Goal: Task Accomplishment & Management: Complete application form

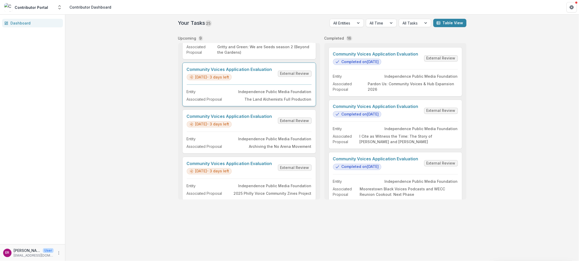
scroll to position [295, 0]
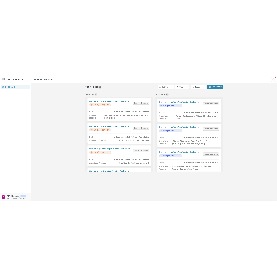
scroll to position [295, 0]
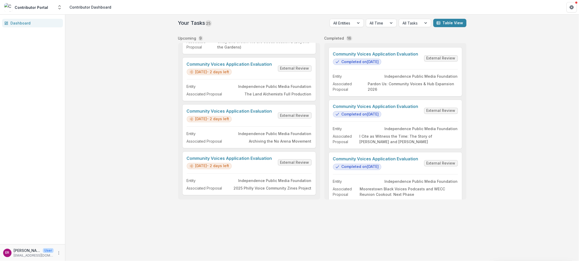
click at [136, 86] on div "Your Tasks 25 All Entities All Time All Tasks Table View Upcoming 9 Community V…" at bounding box center [321, 138] width 513 height 247
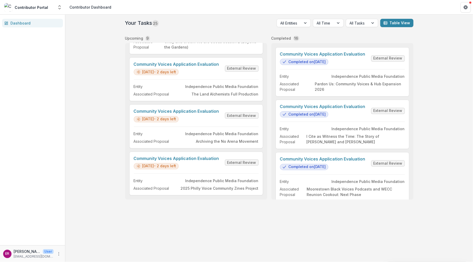
click at [105, 188] on div "Your Tasks 25 All Entities All Time All Tasks Table View Upcoming 9 Community V…" at bounding box center [268, 138] width 407 height 247
click at [187, 156] on link "Community Voices Application Evaluation" at bounding box center [176, 158] width 85 height 5
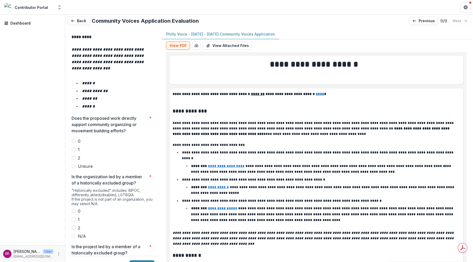
scroll to position [914, 0]
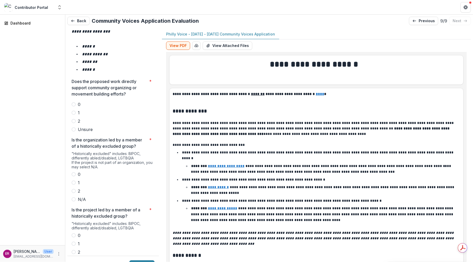
click at [74, 127] on span at bounding box center [74, 129] width 4 height 4
click at [74, 197] on span at bounding box center [74, 199] width 4 height 4
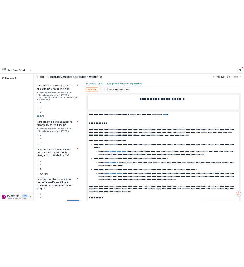
scroll to position [1018, 0]
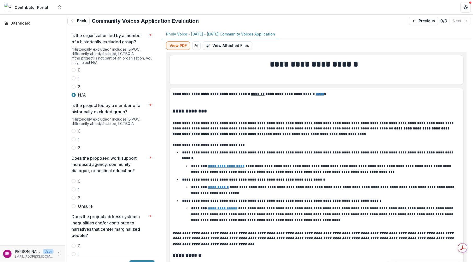
click at [74, 146] on span at bounding box center [74, 148] width 4 height 4
click at [73, 204] on span at bounding box center [74, 206] width 4 height 4
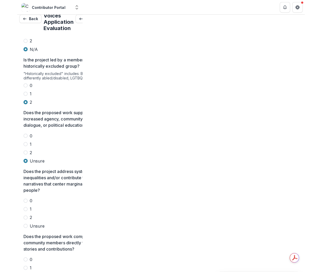
scroll to position [4, 0]
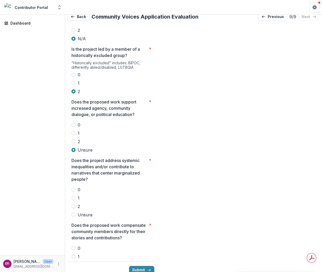
click at [75, 261] on span at bounding box center [74, 273] width 4 height 4
click at [75, 212] on span at bounding box center [74, 214] width 4 height 4
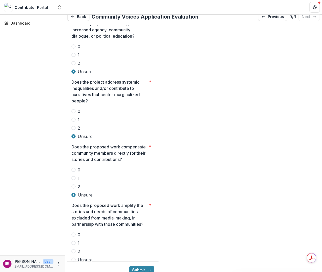
scroll to position [1227, 0]
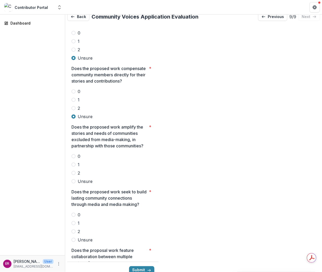
click at [74, 179] on span at bounding box center [74, 181] width 4 height 4
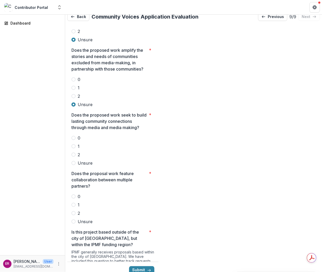
scroll to position [1305, 0]
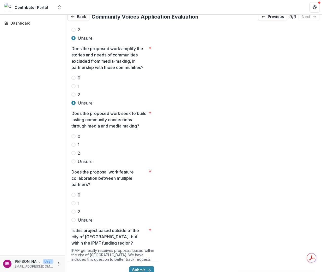
click at [75, 159] on span at bounding box center [74, 161] width 4 height 4
click at [74, 218] on span at bounding box center [74, 220] width 4 height 4
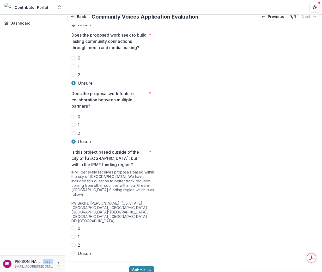
click at [74, 226] on span at bounding box center [74, 228] width 4 height 4
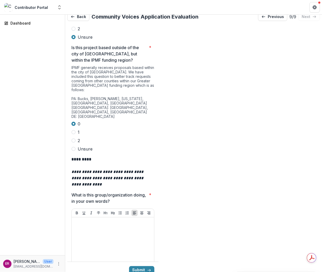
scroll to position [1514, 0]
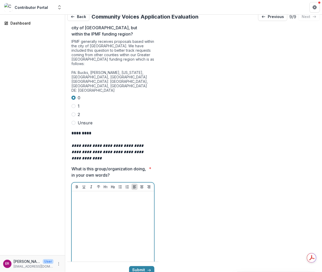
click at [83, 193] on div at bounding box center [113, 232] width 78 height 78
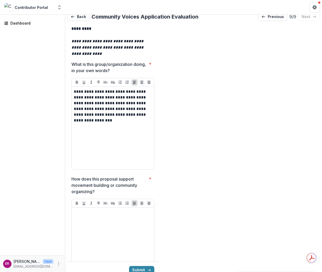
scroll to position [1671, 0]
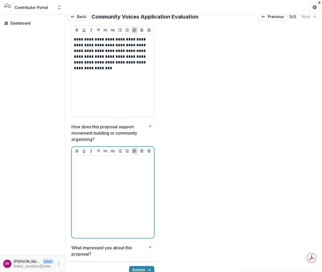
click at [87, 157] on p at bounding box center [113, 160] width 78 height 6
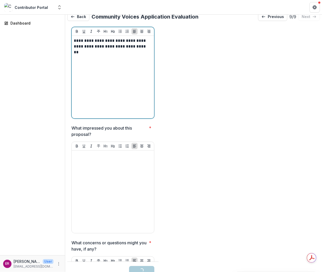
scroll to position [1801, 0]
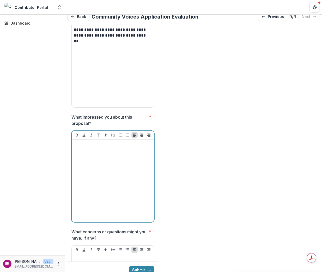
click at [81, 141] on p at bounding box center [113, 144] width 78 height 6
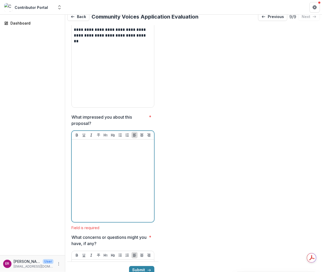
click at [86, 141] on div at bounding box center [113, 180] width 78 height 78
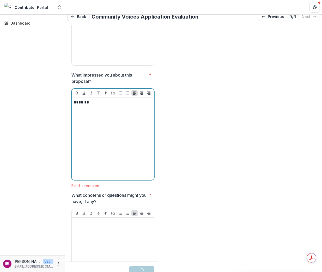
scroll to position [1905, 0]
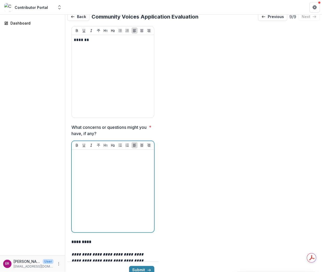
click at [84, 152] on div at bounding box center [113, 191] width 78 height 78
click at [86, 152] on div at bounding box center [113, 191] width 78 height 78
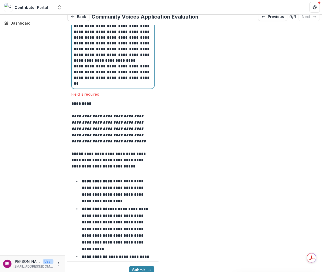
scroll to position [2193, 0]
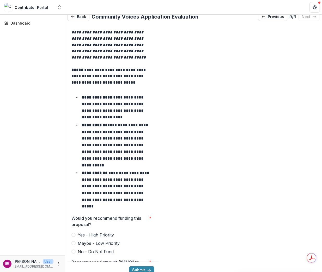
click at [74, 241] on span at bounding box center [74, 243] width 4 height 4
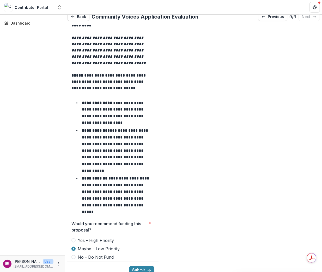
type input "*******"
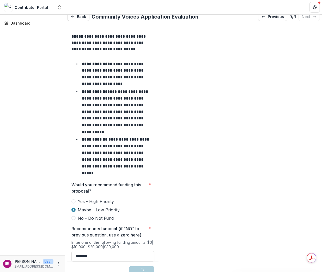
scroll to position [2291, 0]
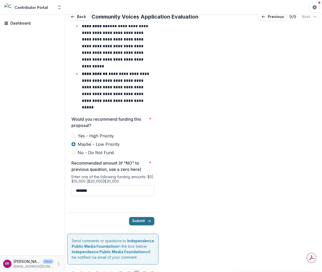
click at [143, 217] on button "Submit" at bounding box center [141, 221] width 25 height 8
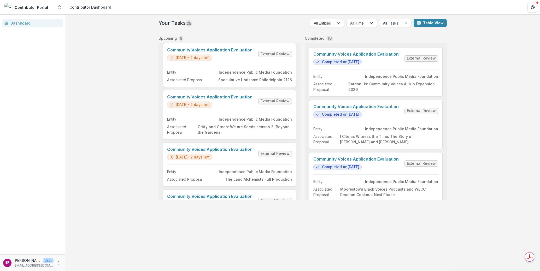
scroll to position [295, 0]
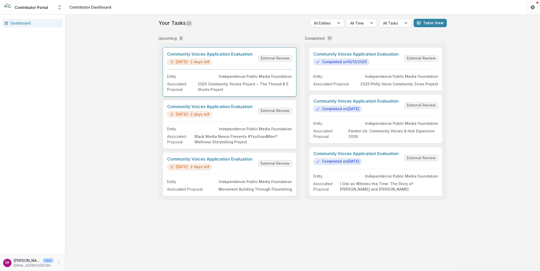
click at [234, 54] on link "Community Voices Application Evaluation" at bounding box center [209, 54] width 85 height 5
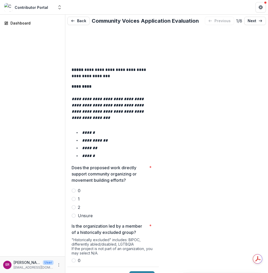
scroll to position [835, 0]
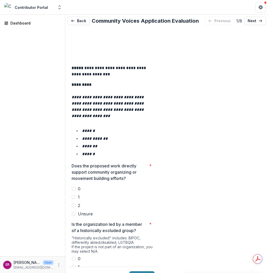
click at [74, 195] on span at bounding box center [74, 197] width 4 height 4
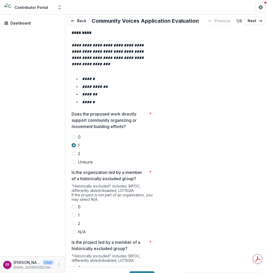
scroll to position [887, 0]
click at [75, 205] on span at bounding box center [74, 207] width 4 height 4
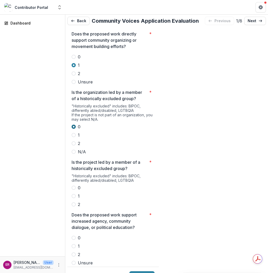
scroll to position [992, 0]
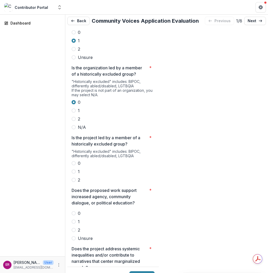
click at [74, 161] on span at bounding box center [74, 163] width 4 height 4
click at [74, 228] on span at bounding box center [74, 230] width 4 height 4
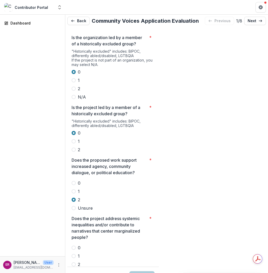
scroll to position [1096, 0]
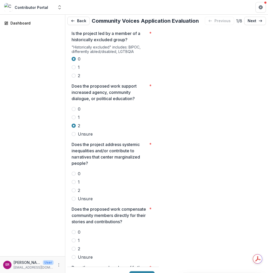
click at [74, 188] on span at bounding box center [74, 190] width 4 height 4
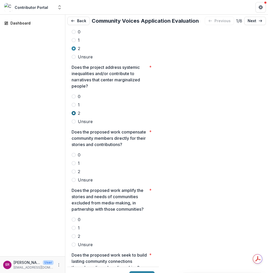
scroll to position [1175, 0]
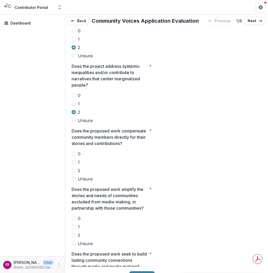
click at [75, 169] on span at bounding box center [74, 171] width 4 height 4
click at [74, 233] on span at bounding box center [74, 235] width 4 height 4
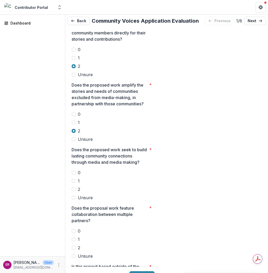
scroll to position [1331, 0]
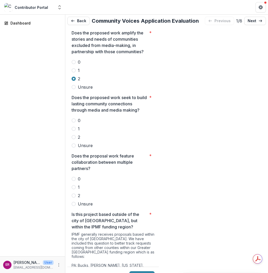
click at [74, 135] on span at bounding box center [74, 137] width 4 height 4
click at [75, 194] on span at bounding box center [74, 196] width 4 height 4
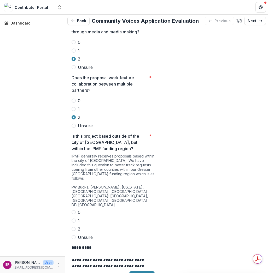
click at [75, 210] on span at bounding box center [74, 212] width 4 height 4
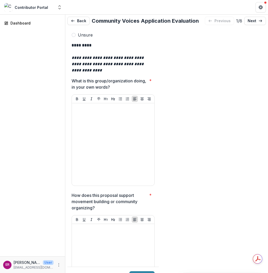
scroll to position [1618, 0]
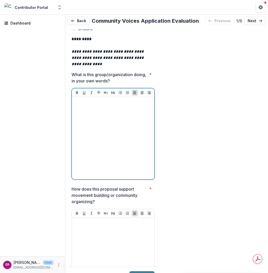
click at [82, 99] on p at bounding box center [113, 102] width 78 height 6
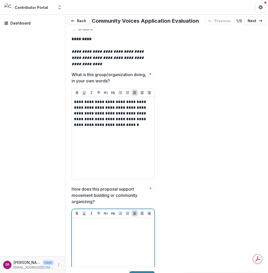
click at [90, 220] on p at bounding box center [113, 223] width 78 height 6
click at [84, 220] on div at bounding box center [113, 259] width 79 height 78
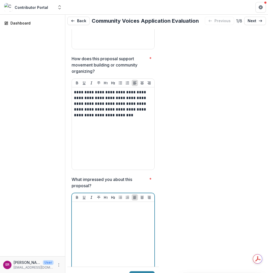
click at [86, 204] on div at bounding box center [113, 243] width 78 height 78
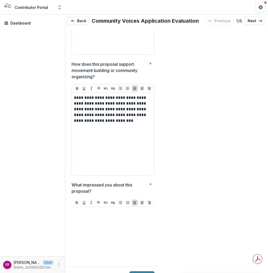
click at [74, 209] on p at bounding box center [113, 212] width 79 height 6
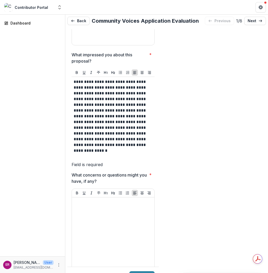
scroll to position [1874, 0]
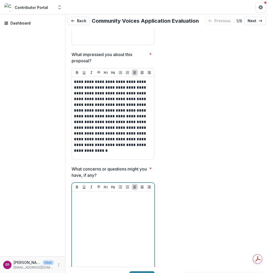
click at [84, 194] on p at bounding box center [113, 197] width 78 height 6
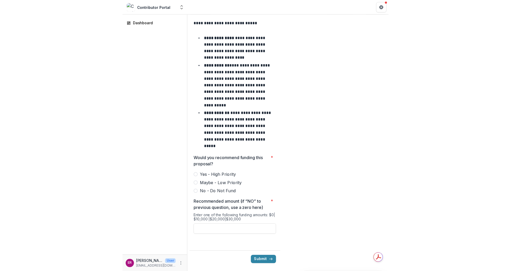
scroll to position [2187, 0]
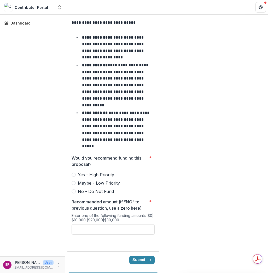
click at [74, 181] on span at bounding box center [74, 183] width 4 height 4
click at [88, 224] on input "Recommended amount (if “NO” to previous question, use a zero here) *" at bounding box center [113, 229] width 83 height 10
type input "*******"
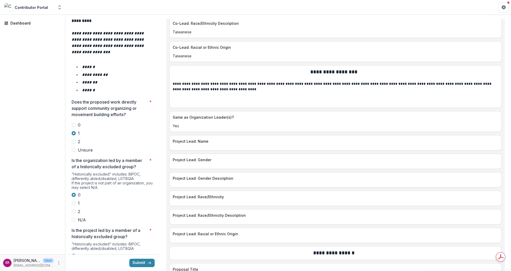
scroll to position [882, 0]
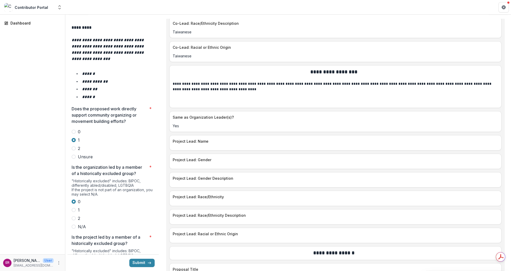
click at [74, 208] on span at bounding box center [74, 210] width 4 height 4
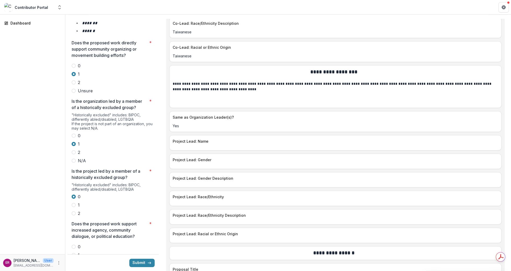
scroll to position [986, 0]
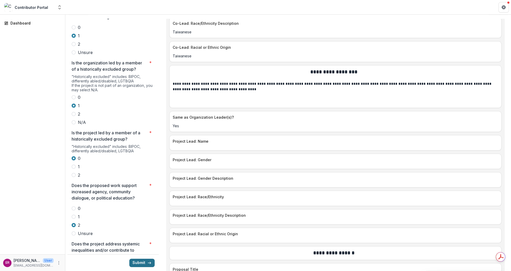
click at [138, 263] on button "Submit" at bounding box center [141, 263] width 25 height 8
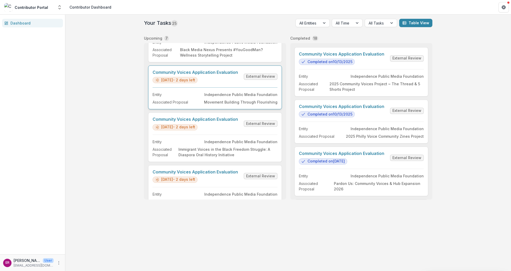
scroll to position [26, 0]
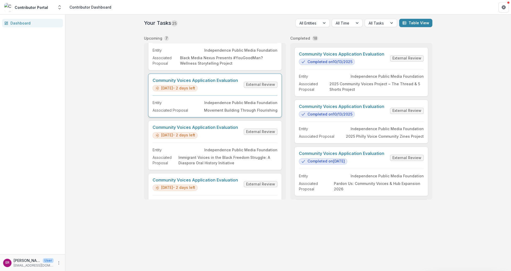
click at [214, 81] on link "Community Voices Application Evaluation" at bounding box center [194, 80] width 85 height 5
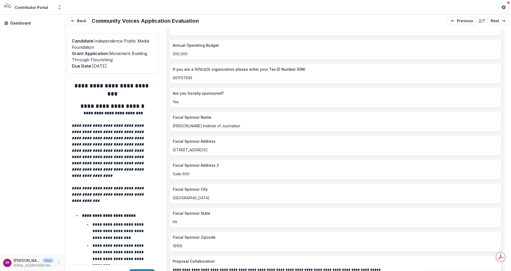
scroll to position [940, 0]
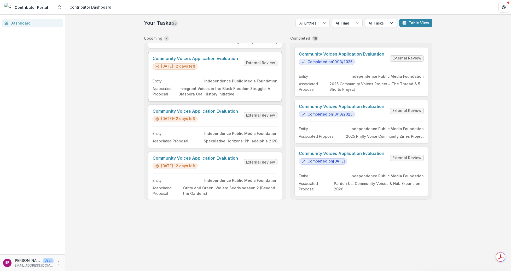
scroll to position [104, 0]
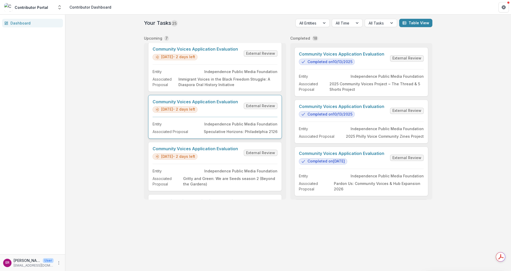
click at [217, 101] on link "Community Voices Application Evaluation" at bounding box center [194, 101] width 85 height 5
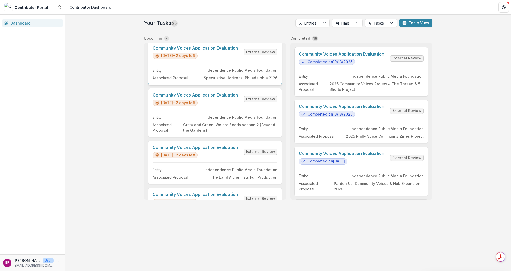
scroll to position [196, 0]
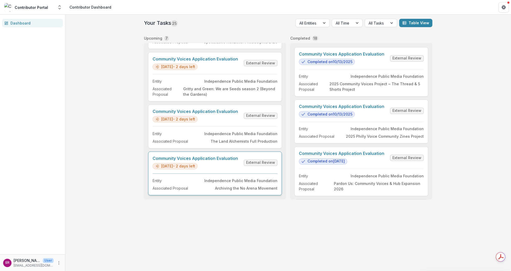
click at [203, 156] on link "Community Voices Application Evaluation" at bounding box center [194, 158] width 85 height 5
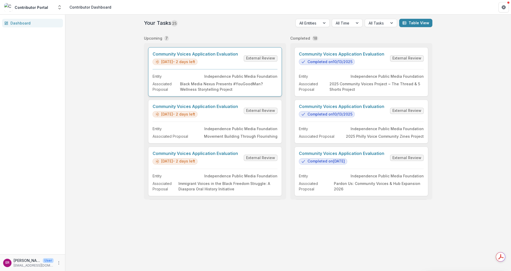
click at [218, 54] on link "Community Voices Application Evaluation" at bounding box center [194, 54] width 85 height 5
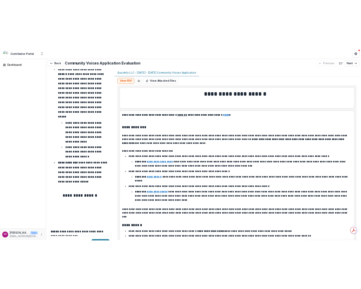
scroll to position [653, 0]
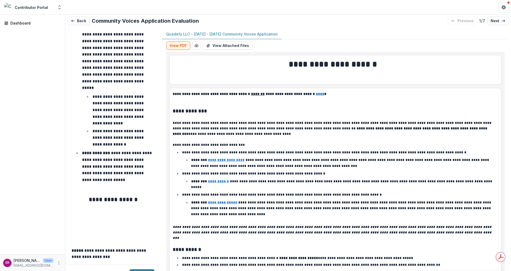
click at [40, 185] on div "Dashboard" at bounding box center [32, 135] width 65 height 240
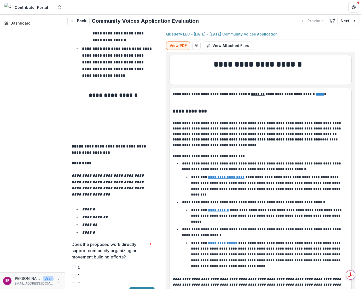
scroll to position [835, 0]
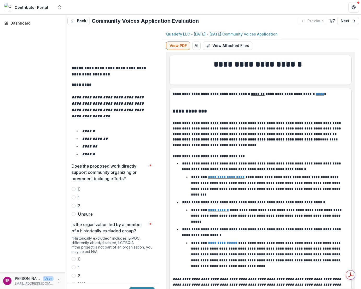
click at [73, 212] on span at bounding box center [74, 214] width 4 height 4
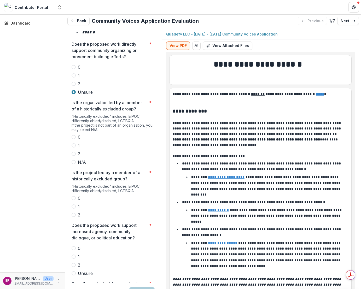
scroll to position [992, 0]
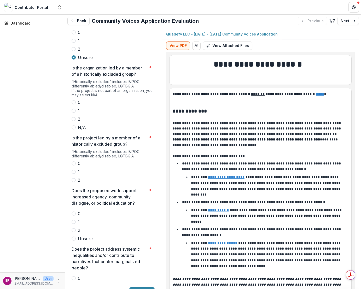
click at [74, 117] on span at bounding box center [74, 119] width 4 height 4
click at [74, 178] on span at bounding box center [74, 180] width 4 height 4
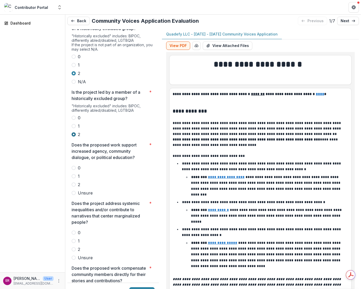
scroll to position [1044, 0]
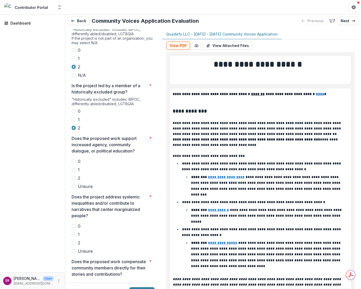
click at [76, 175] on label "2" at bounding box center [113, 178] width 83 height 6
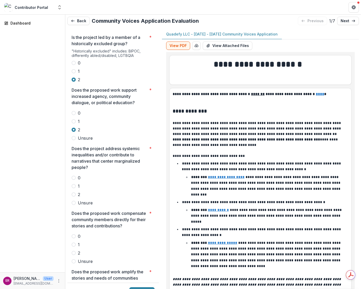
scroll to position [1096, 0]
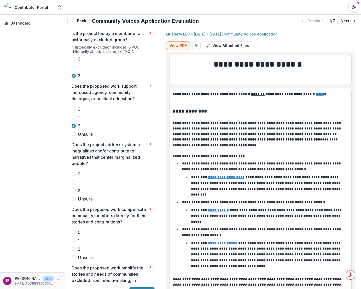
click at [74, 188] on span at bounding box center [74, 190] width 4 height 4
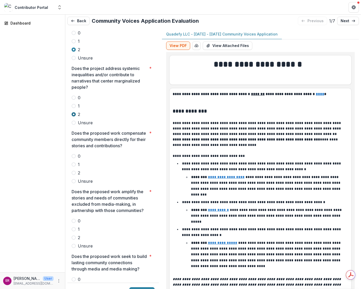
scroll to position [1175, 0]
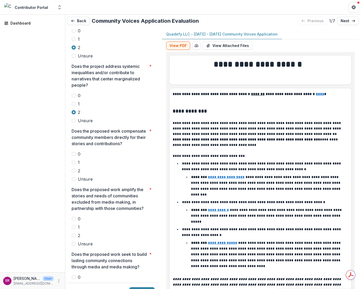
click at [75, 169] on span at bounding box center [74, 171] width 4 height 4
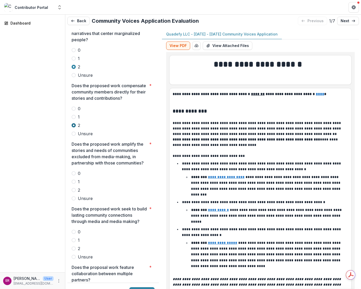
scroll to position [1227, 0]
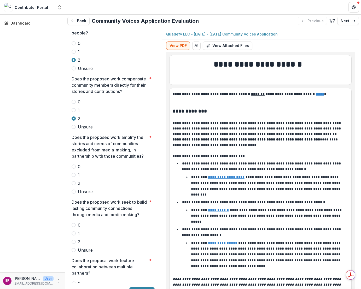
click at [74, 181] on span at bounding box center [74, 183] width 4 height 4
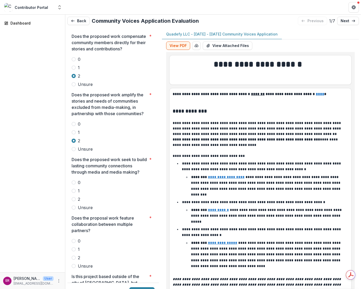
scroll to position [1279, 0]
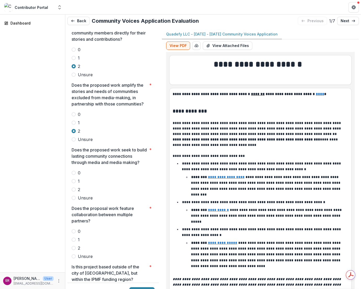
click at [74, 187] on span at bounding box center [74, 189] width 4 height 4
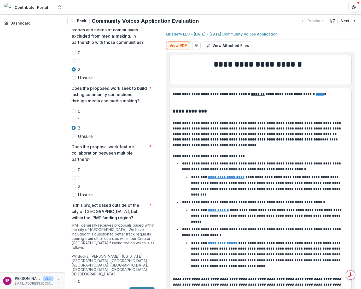
scroll to position [1357, 0]
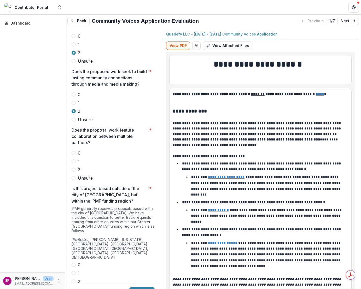
click at [74, 176] on span at bounding box center [74, 178] width 4 height 4
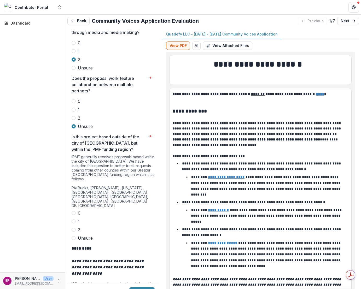
scroll to position [1409, 0]
click at [74, 210] on span at bounding box center [74, 212] width 4 height 4
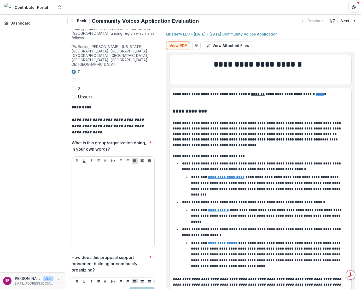
scroll to position [1566, 0]
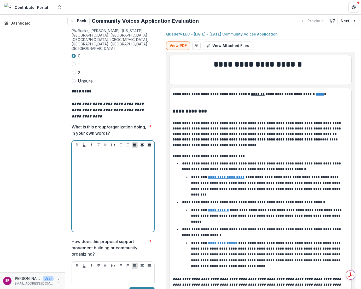
click at [80, 151] on p at bounding box center [113, 154] width 78 height 6
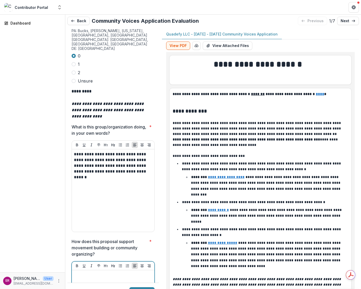
click at [78, 271] on p at bounding box center [113, 275] width 78 height 6
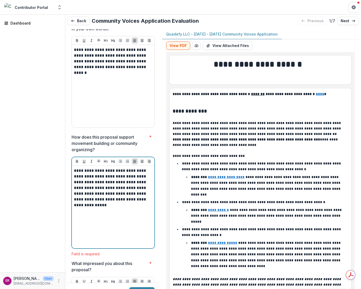
scroll to position [1723, 0]
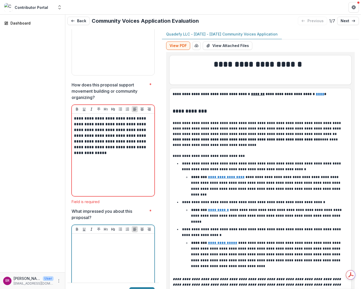
click at [82, 236] on div at bounding box center [113, 275] width 78 height 78
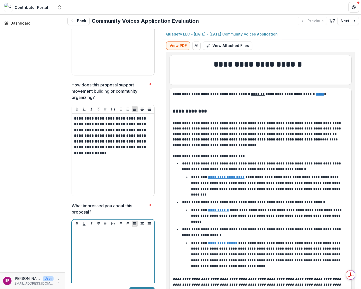
click at [89, 230] on p at bounding box center [113, 233] width 78 height 6
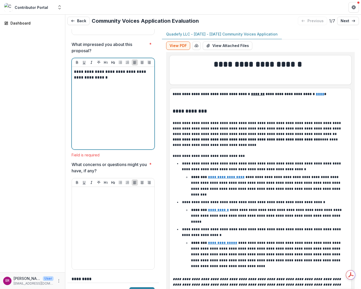
scroll to position [1905, 0]
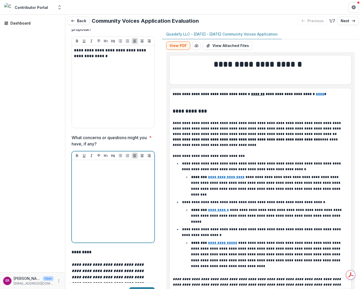
click at [85, 162] on div at bounding box center [113, 201] width 78 height 78
click at [82, 162] on div at bounding box center [113, 201] width 78 height 78
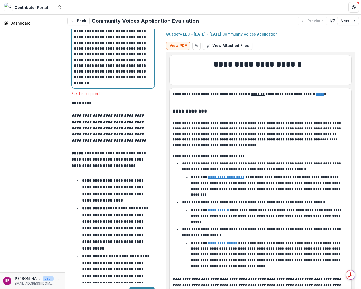
scroll to position [2166, 0]
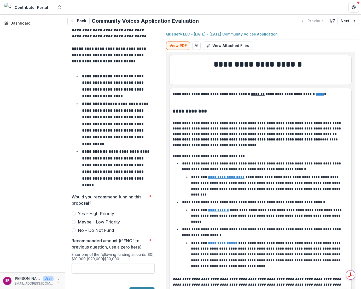
click at [75, 220] on span at bounding box center [74, 222] width 4 height 4
click at [100, 263] on input "Recommended amount (if “NO” to previous question, use a zero here) *" at bounding box center [113, 268] width 83 height 10
type input "*******"
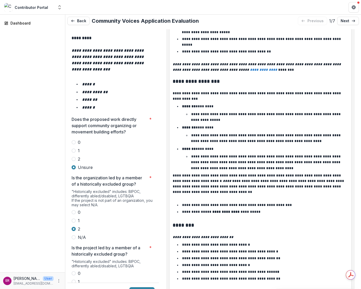
scroll to position [548, 0]
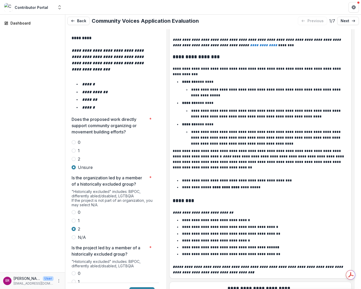
click at [73, 157] on span at bounding box center [74, 159] width 4 height 4
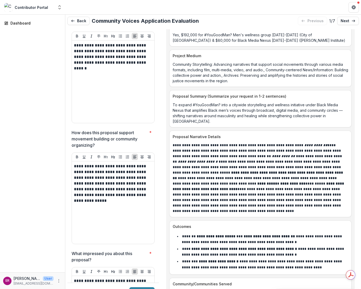
scroll to position [1691, 0]
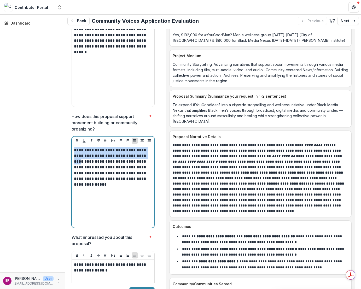
drag, startPoint x: 149, startPoint y: 130, endPoint x: 72, endPoint y: 125, distance: 78.0
click at [72, 145] on div "**********" at bounding box center [113, 186] width 82 height 82
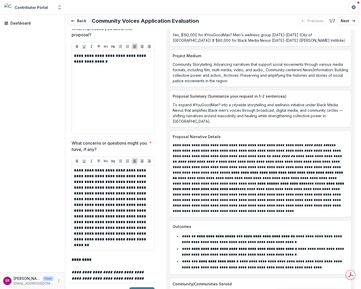
scroll to position [1978, 0]
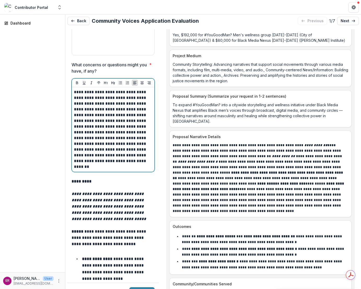
click at [95, 139] on p "**********" at bounding box center [112, 129] width 77 height 80
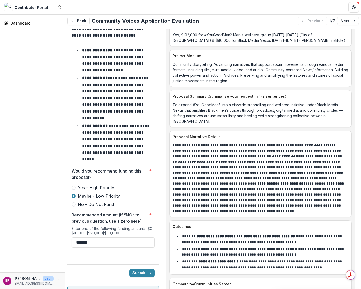
scroll to position [2187, 0]
click at [142, 269] on button "Submit" at bounding box center [141, 273] width 25 height 8
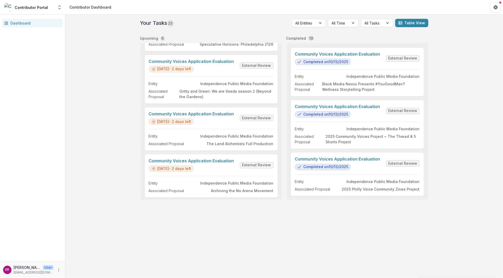
scroll to position [144, 0]
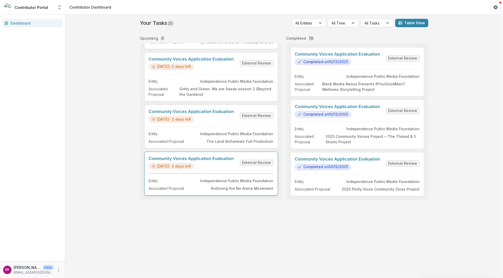
click at [224, 156] on link "Community Voices Application Evaluation" at bounding box center [191, 158] width 85 height 5
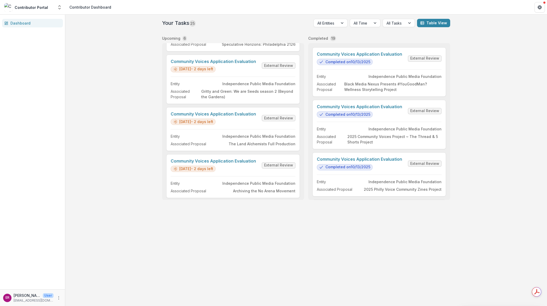
scroll to position [144, 0]
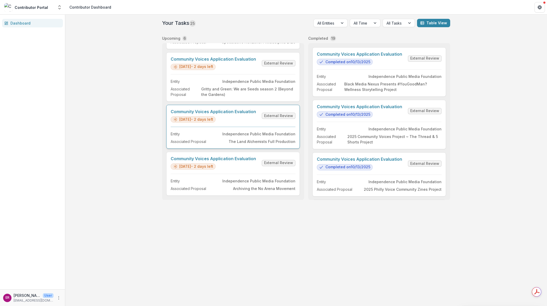
click at [230, 109] on link "Community Voices Application Evaluation" at bounding box center [213, 111] width 85 height 5
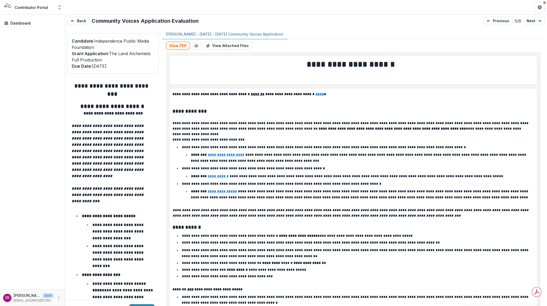
click at [20, 66] on div "Dashboard" at bounding box center [32, 152] width 65 height 274
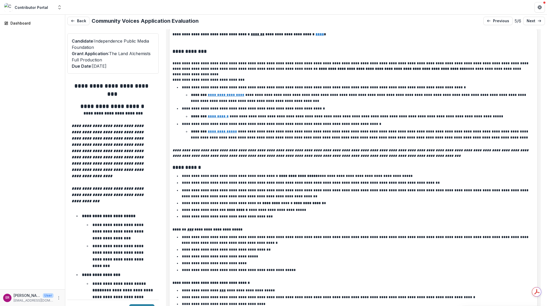
scroll to position [26, 0]
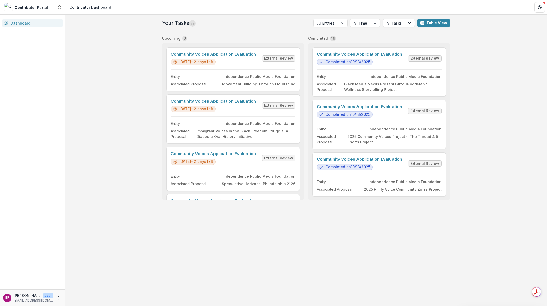
click at [120, 118] on div "Your Tasks 25 All Entities All Time All Tasks Table View Upcoming 6 Community V…" at bounding box center [306, 160] width 482 height 291
click at [240, 54] on link "Community Voices Application Evaluation" at bounding box center [213, 54] width 85 height 5
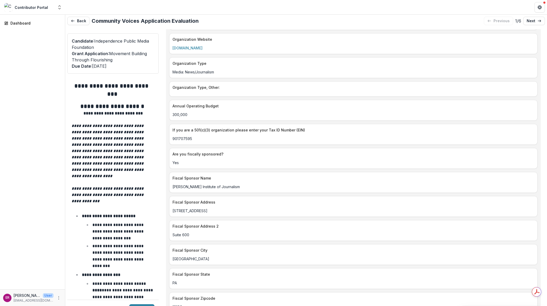
scroll to position [914, 0]
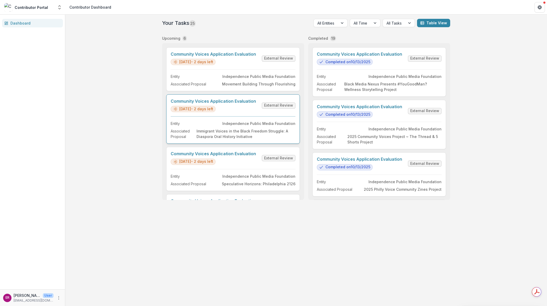
click at [236, 101] on link "Community Voices Application Evaluation" at bounding box center [213, 101] width 85 height 5
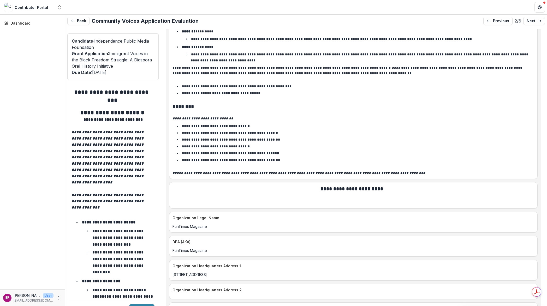
scroll to position [548, 0]
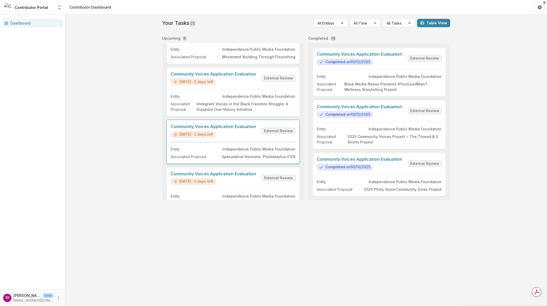
scroll to position [52, 0]
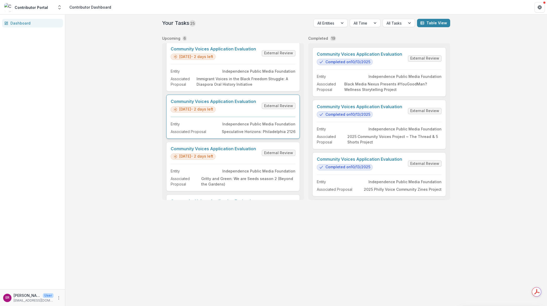
click at [233, 101] on link "Community Voices Application Evaluation" at bounding box center [213, 101] width 85 height 5
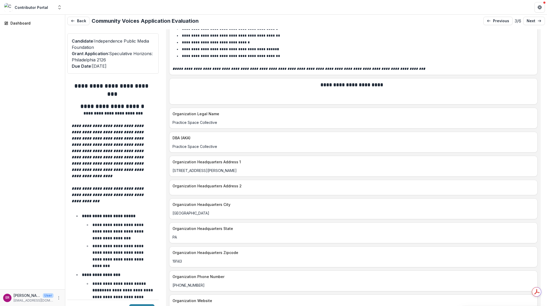
scroll to position [679, 0]
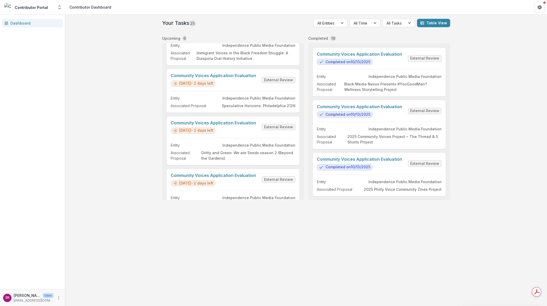
scroll to position [78, 0]
click at [234, 73] on link "Community Voices Application Evaluation" at bounding box center [213, 75] width 85 height 5
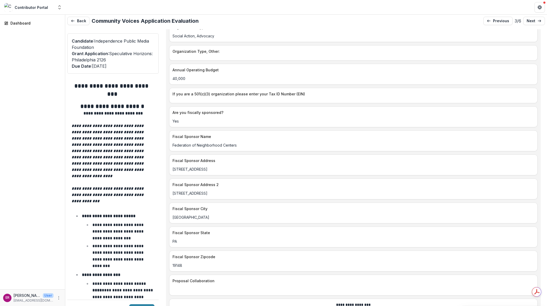
scroll to position [914, 0]
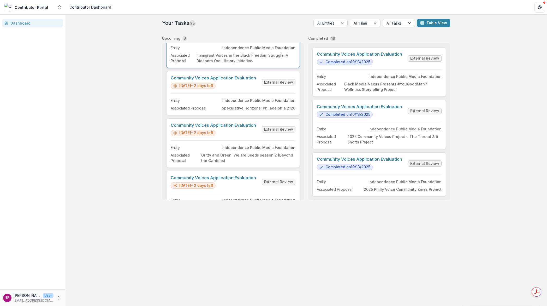
scroll to position [78, 0]
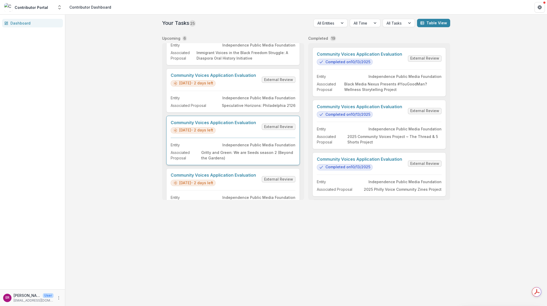
click at [234, 125] on link "Community Voices Application Evaluation" at bounding box center [213, 122] width 85 height 5
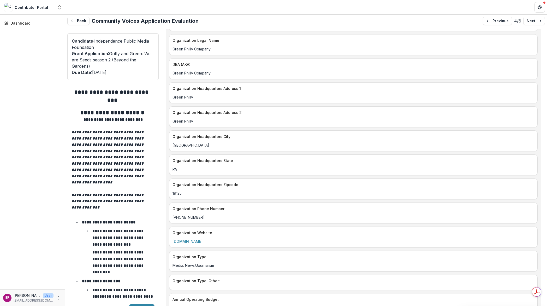
scroll to position [705, 0]
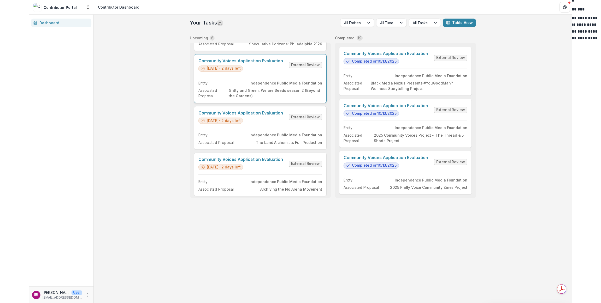
scroll to position [144, 0]
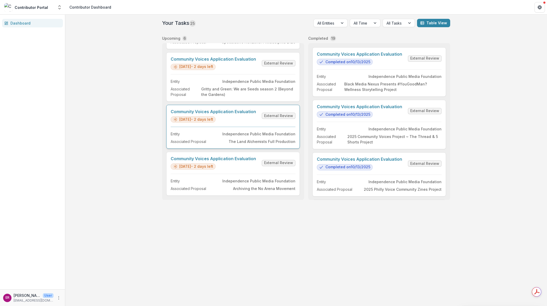
click at [226, 109] on link "Community Voices Application Evaluation" at bounding box center [213, 111] width 85 height 5
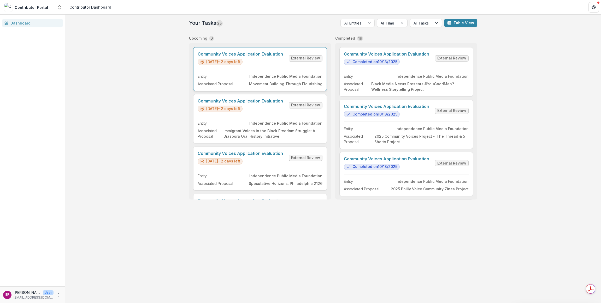
click at [262, 54] on link "Community Voices Application Evaluation" at bounding box center [240, 54] width 85 height 5
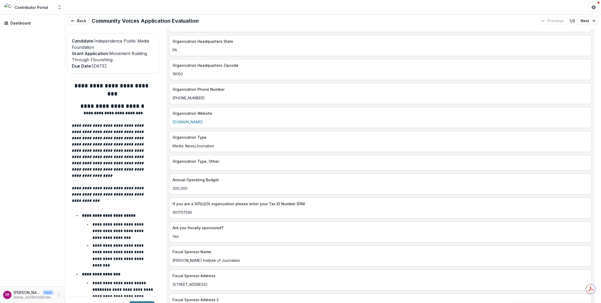
scroll to position [783, 0]
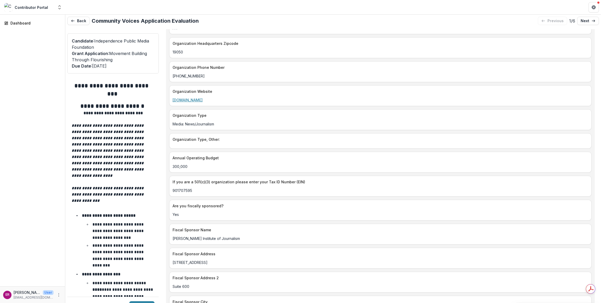
click at [200, 98] on link "[DOMAIN_NAME]" at bounding box center [188, 100] width 30 height 4
click at [213, 97] on p "[DOMAIN_NAME]" at bounding box center [381, 99] width 416 height 5
drag, startPoint x: 212, startPoint y: 85, endPoint x: 173, endPoint y: 88, distance: 39.7
click at [173, 97] on p "[DOMAIN_NAME]" at bounding box center [381, 99] width 416 height 5
copy link "[DOMAIN_NAME]"
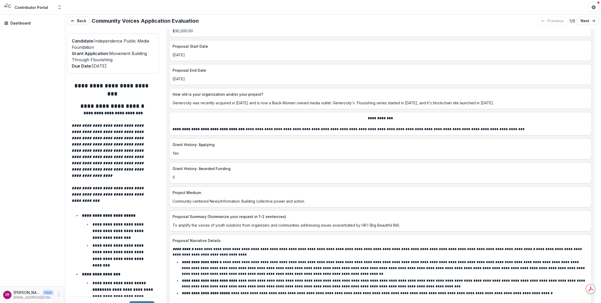
scroll to position [2193, 0]
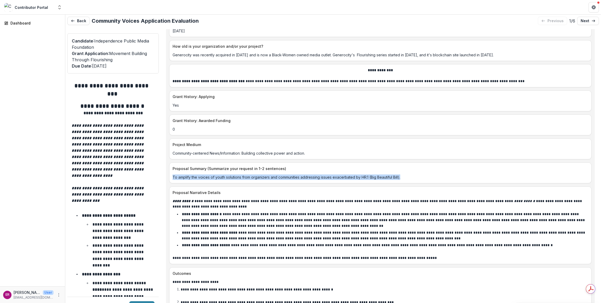
drag, startPoint x: 173, startPoint y: 153, endPoint x: 416, endPoint y: 153, distance: 242.5
click at [360, 175] on p "To amplify the voices of youth solutions from organizers and communities addres…" at bounding box center [381, 177] width 416 height 5
copy p "To amplify the voices of youth solutions from organizers and communities addres…"
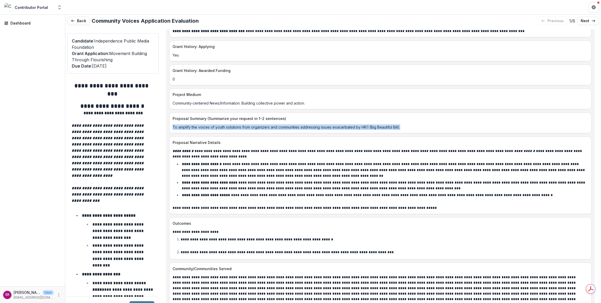
scroll to position [2245, 0]
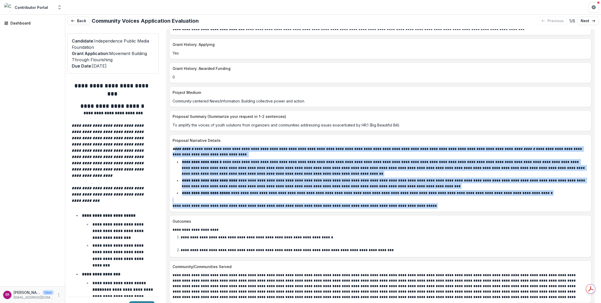
drag, startPoint x: 174, startPoint y: 125, endPoint x: 457, endPoint y: 185, distance: 289.9
click at [360, 185] on div "**********" at bounding box center [380, 173] width 422 height 78
copy div "**********"
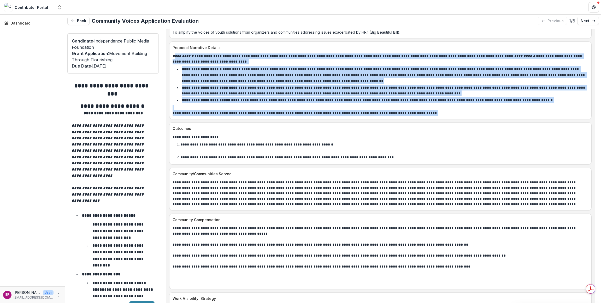
scroll to position [2349, 0]
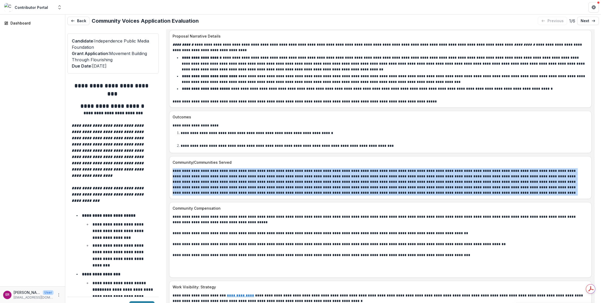
drag, startPoint x: 501, startPoint y: 167, endPoint x: 171, endPoint y: 147, distance: 331.3
click at [171, 168] on div at bounding box center [380, 181] width 422 height 27
copy p "**********"
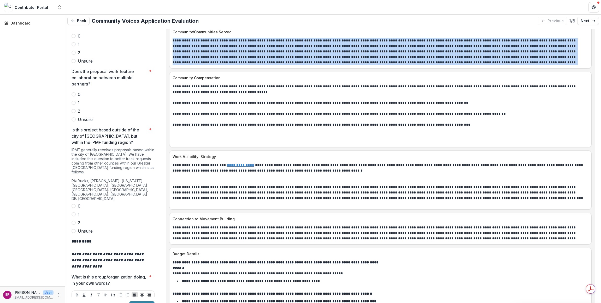
scroll to position [1540, 0]
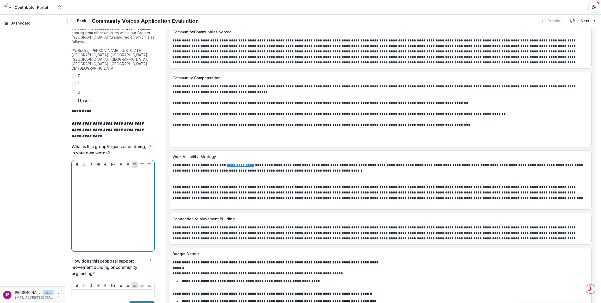
click at [86, 171] on div at bounding box center [113, 210] width 78 height 78
click at [81, 171] on div at bounding box center [113, 210] width 78 height 78
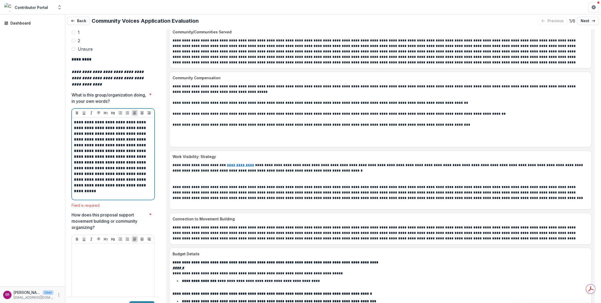
scroll to position [1592, 0]
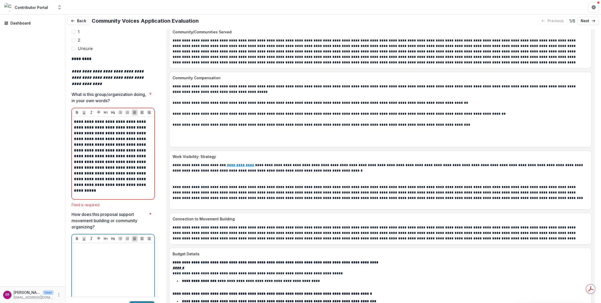
click at [98, 245] on p at bounding box center [113, 248] width 78 height 6
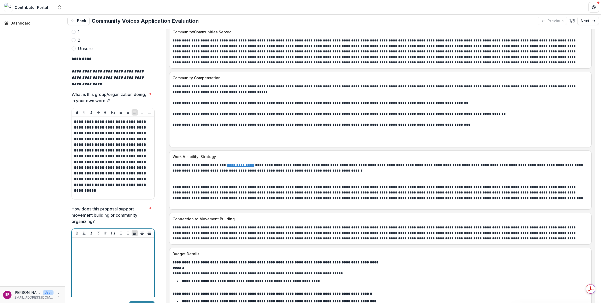
scroll to position [1587, 0]
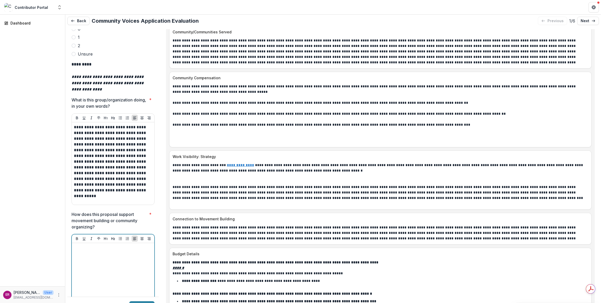
click at [96, 245] on div at bounding box center [113, 284] width 78 height 78
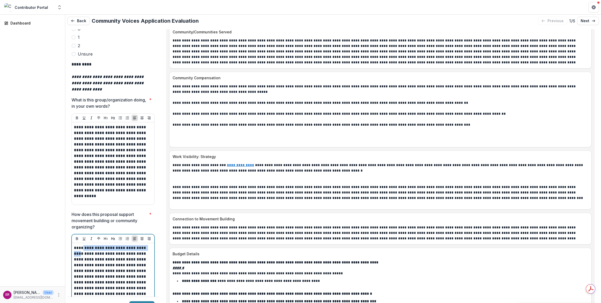
drag, startPoint x: 85, startPoint y: 221, endPoint x: 148, endPoint y: 224, distance: 63.8
click at [148, 245] on p "**********" at bounding box center [112, 276] width 77 height 63
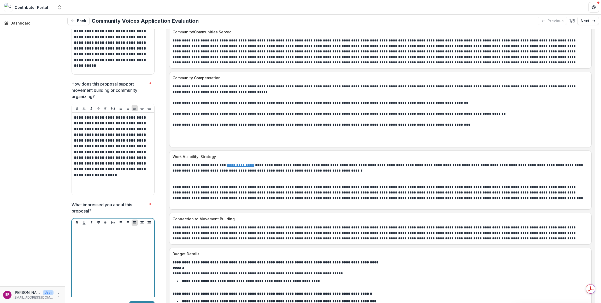
scroll to position [1712, 0]
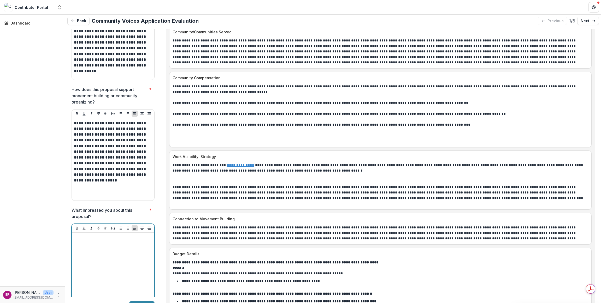
click at [90, 235] on div at bounding box center [113, 274] width 78 height 78
click at [105, 235] on div at bounding box center [113, 274] width 78 height 78
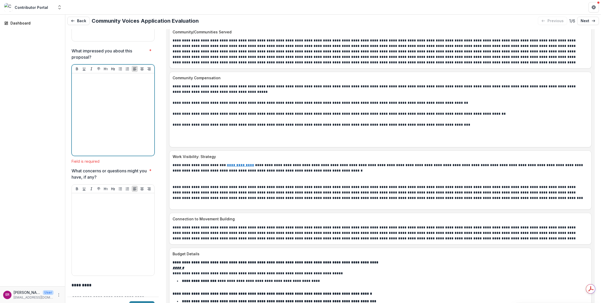
scroll to position [1894, 0]
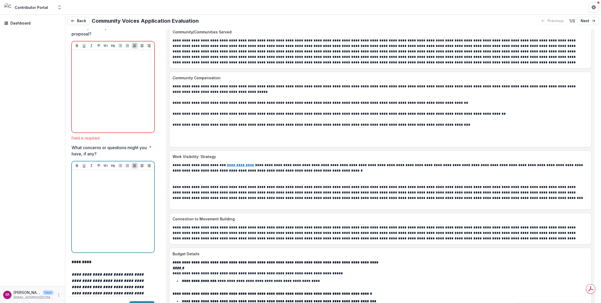
click at [90, 172] on div at bounding box center [113, 211] width 78 height 78
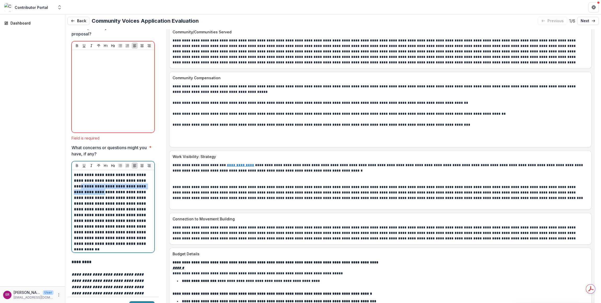
drag, startPoint x: 98, startPoint y: 165, endPoint x: 74, endPoint y: 159, distance: 24.6
click at [74, 172] on p "**********" at bounding box center [112, 209] width 77 height 75
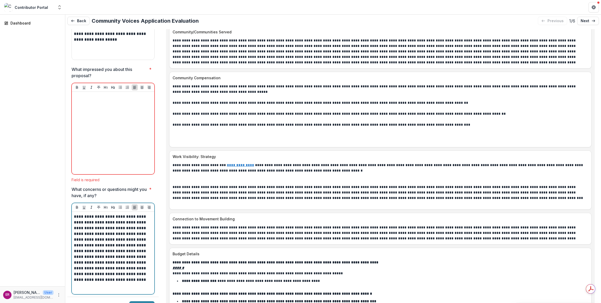
scroll to position [1816, 0]
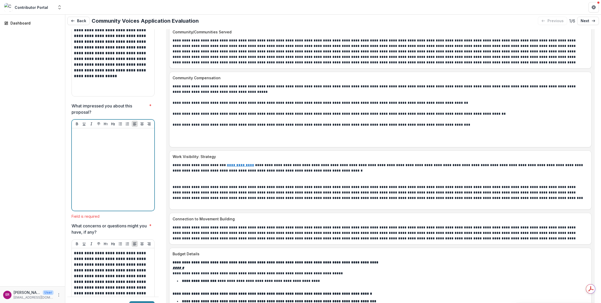
click at [85, 131] on div at bounding box center [113, 170] width 78 height 78
